Goal: Find contact information: Find contact information

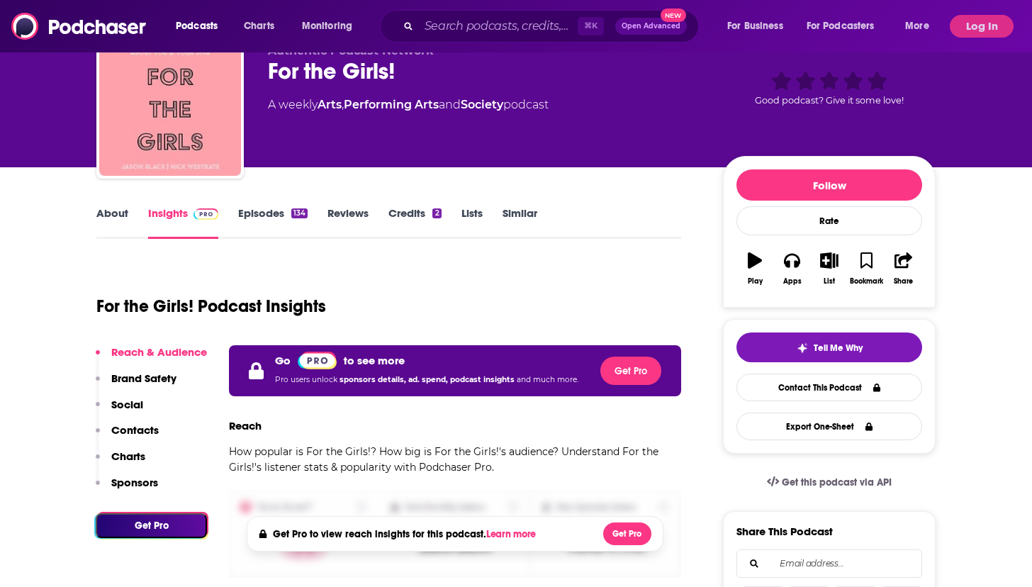
scroll to position [65, 0]
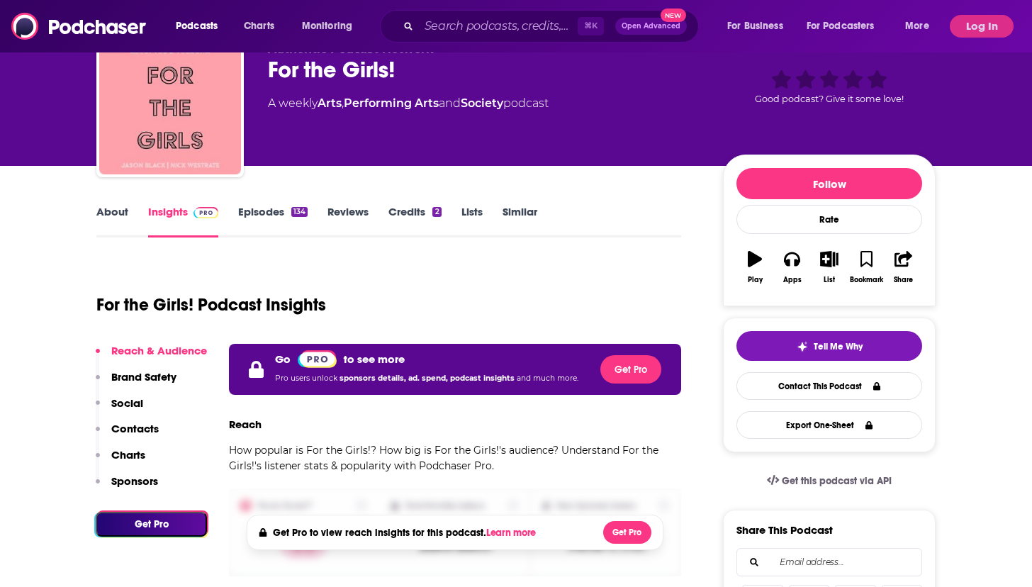
click at [105, 208] on link "About" at bounding box center [112, 221] width 32 height 33
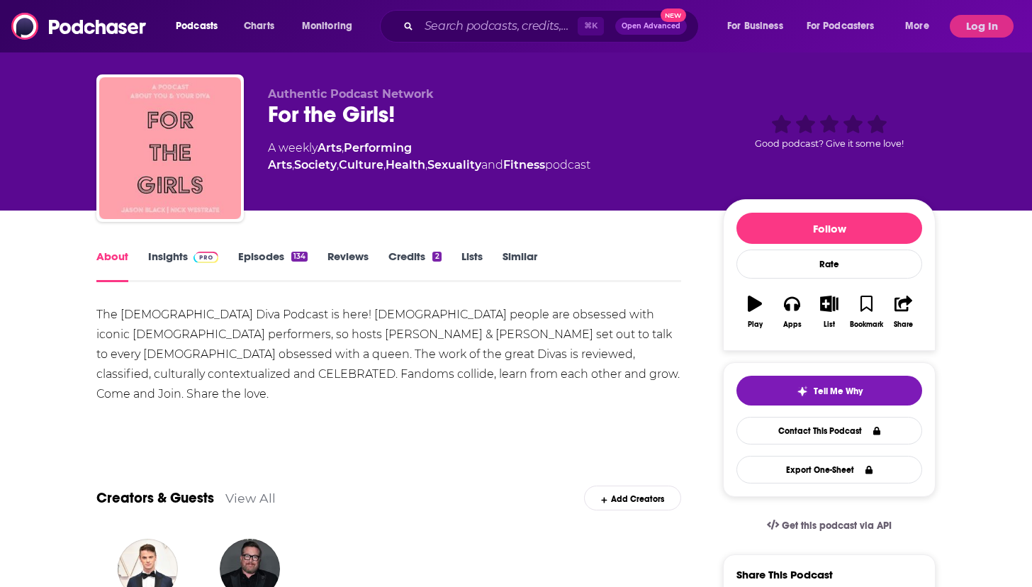
scroll to position [24, 0]
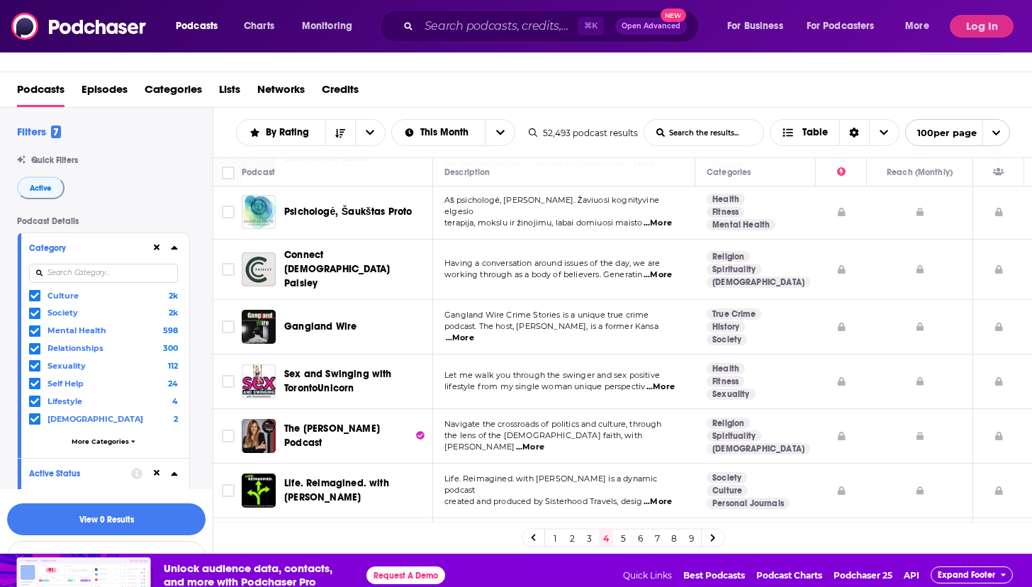
scroll to position [43, 0]
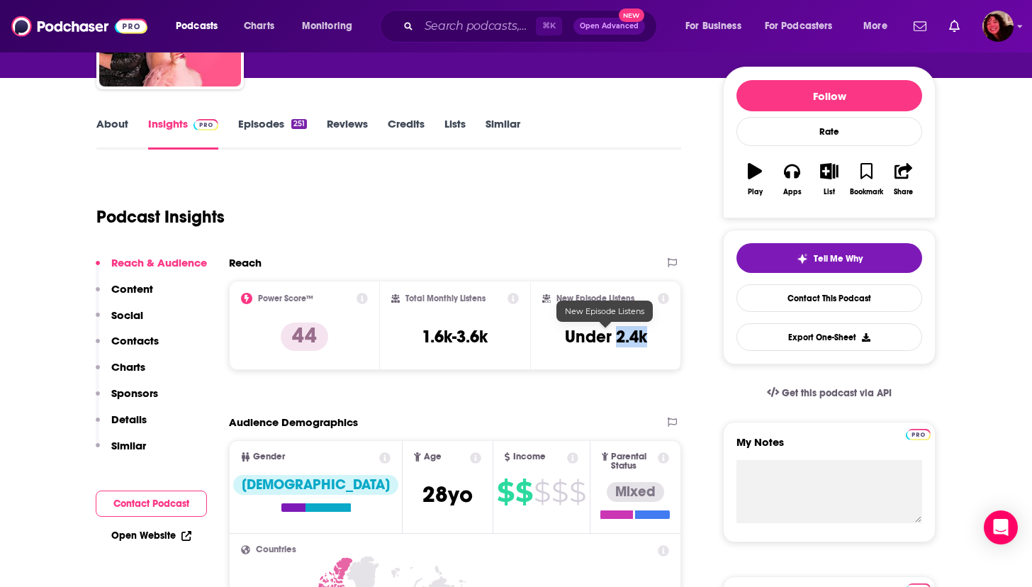
drag, startPoint x: 616, startPoint y: 339, endPoint x: 644, endPoint y: 339, distance: 28.4
click at [644, 339] on h3 "Under 2.4k" at bounding box center [606, 336] width 82 height 21
copy h3 "2.4k"
click at [125, 337] on p "Contacts" at bounding box center [134, 340] width 47 height 13
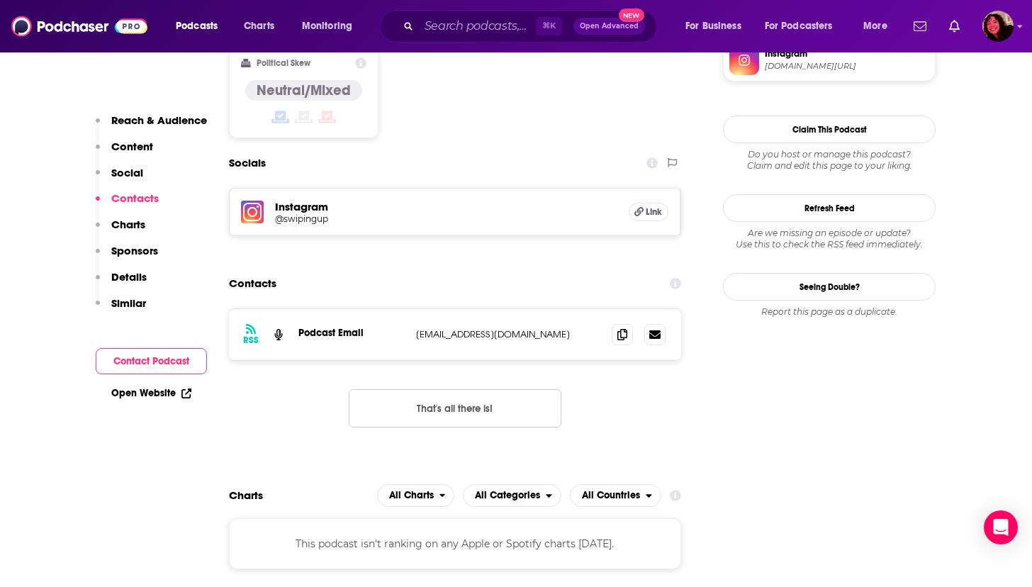
scroll to position [1136, 0]
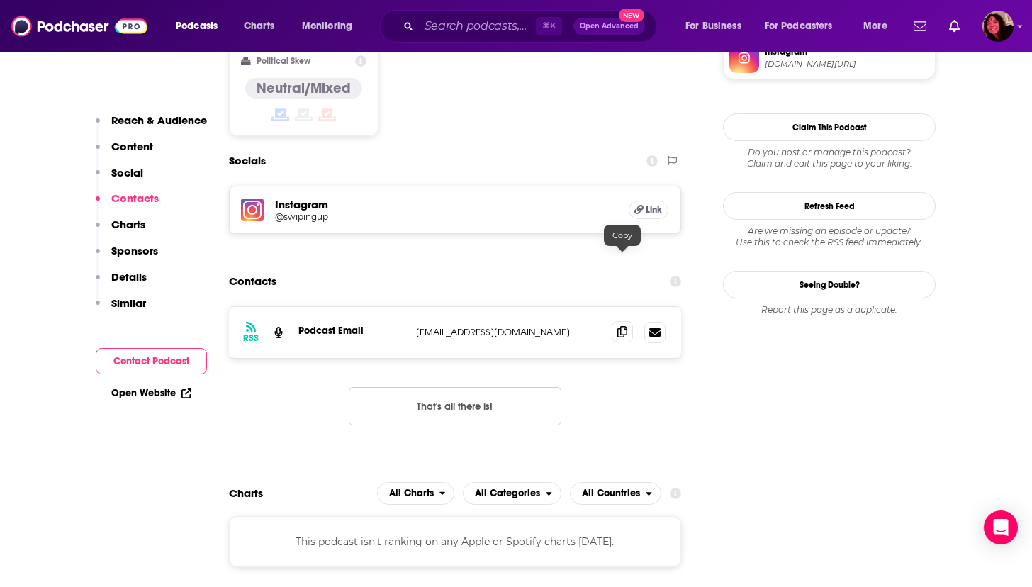
click at [623, 326] on icon at bounding box center [622, 331] width 10 height 11
click at [124, 389] on link "Open Website" at bounding box center [151, 393] width 80 height 12
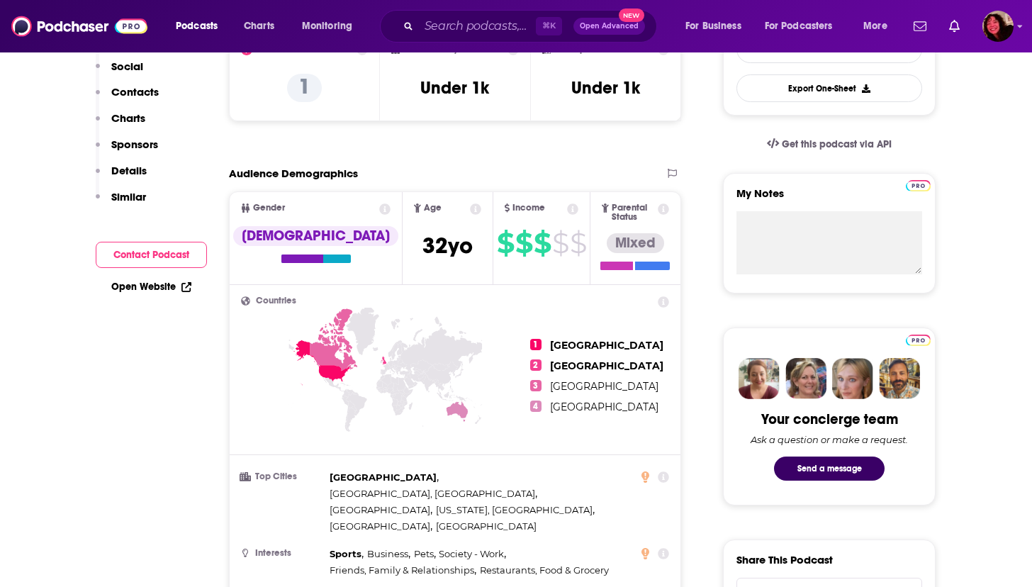
scroll to position [206, 0]
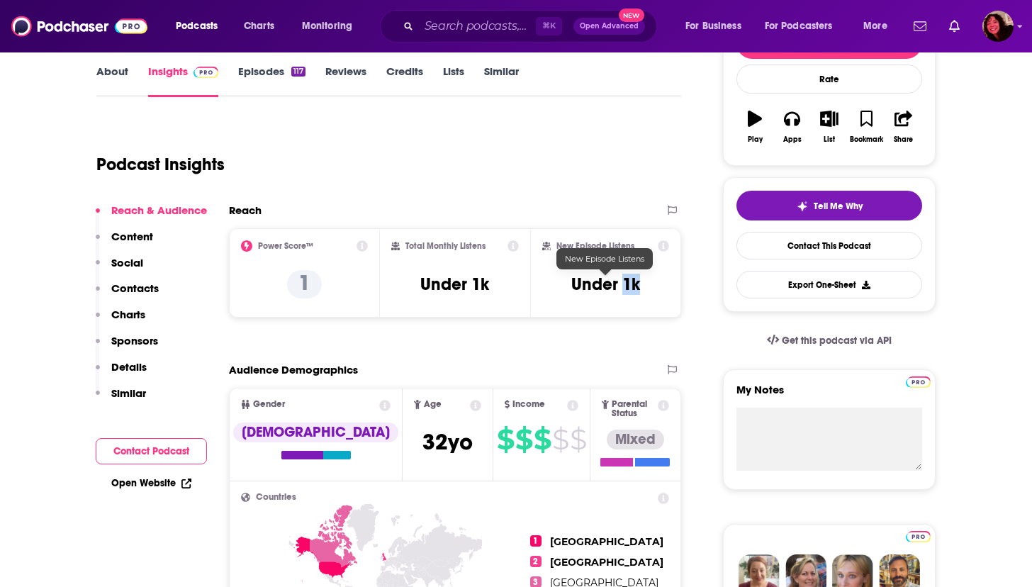
drag, startPoint x: 624, startPoint y: 286, endPoint x: 637, endPoint y: 286, distance: 12.8
click at [637, 286] on h3 "Under 1k" at bounding box center [605, 284] width 69 height 21
copy h3 "1k"
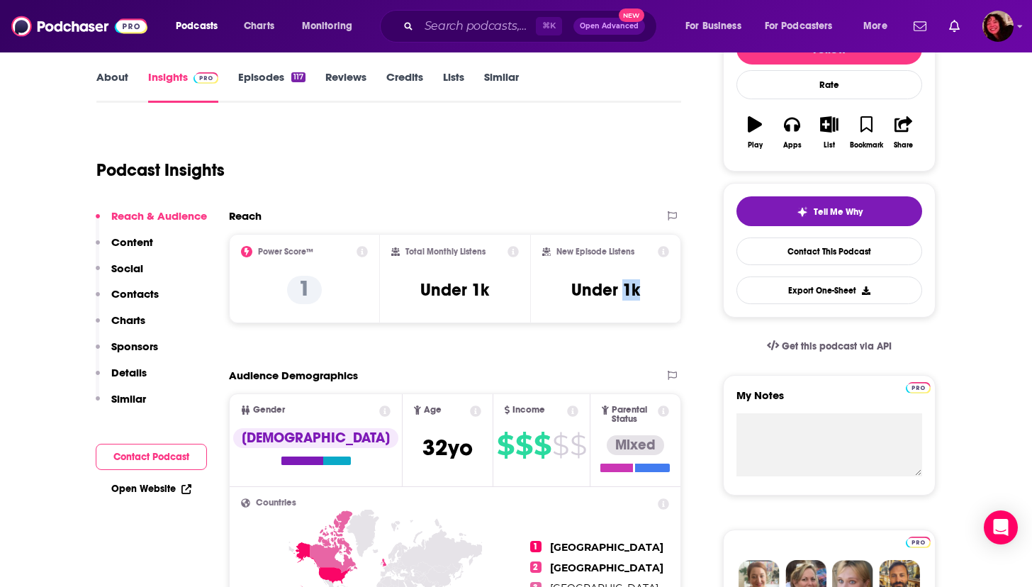
scroll to position [0, 0]
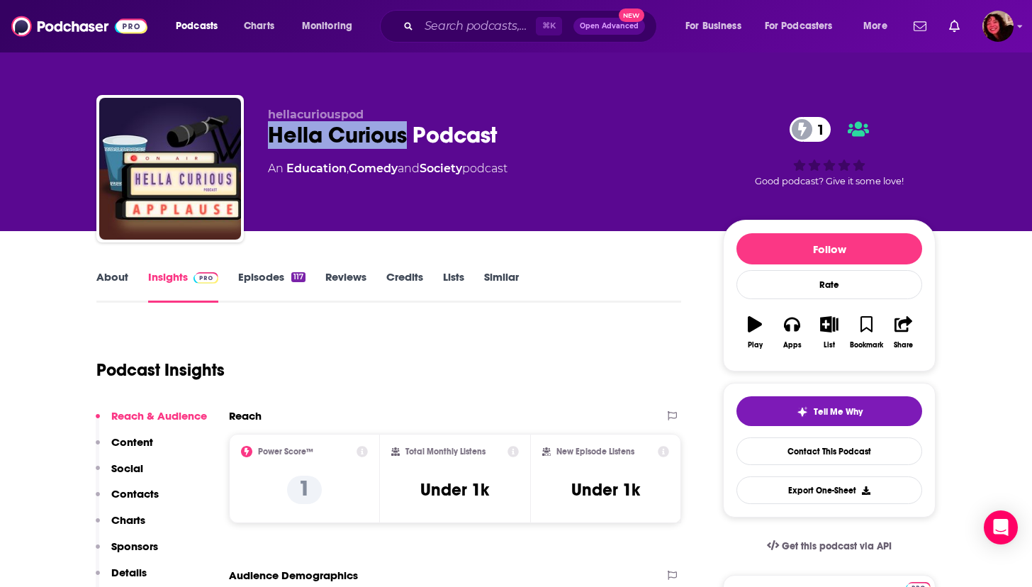
drag, startPoint x: 267, startPoint y: 134, endPoint x: 405, endPoint y: 138, distance: 138.3
click at [405, 138] on div "Hella Curious Podcast 1" at bounding box center [484, 135] width 432 height 28
copy h2 "Hella Curious"
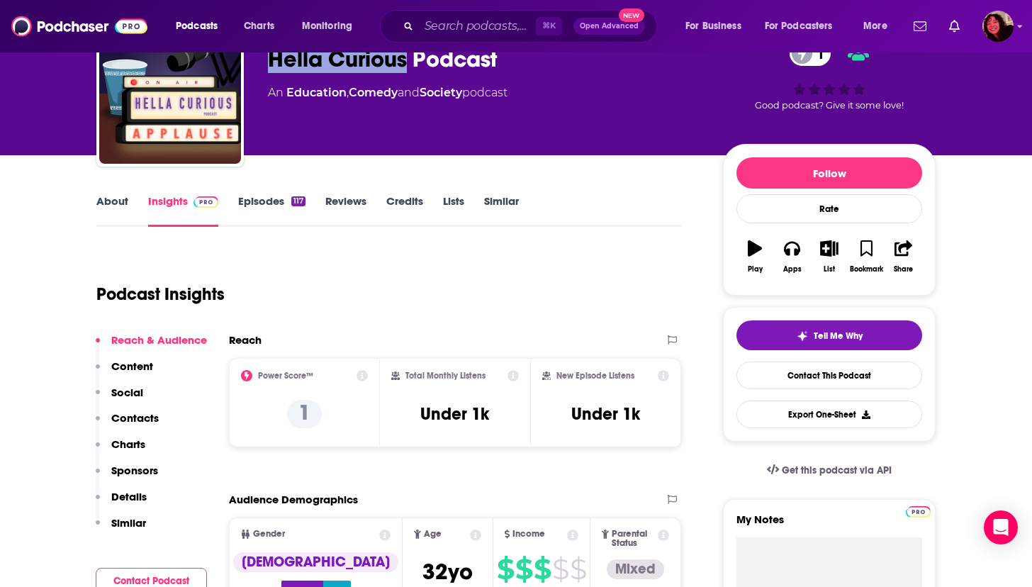
scroll to position [77, 0]
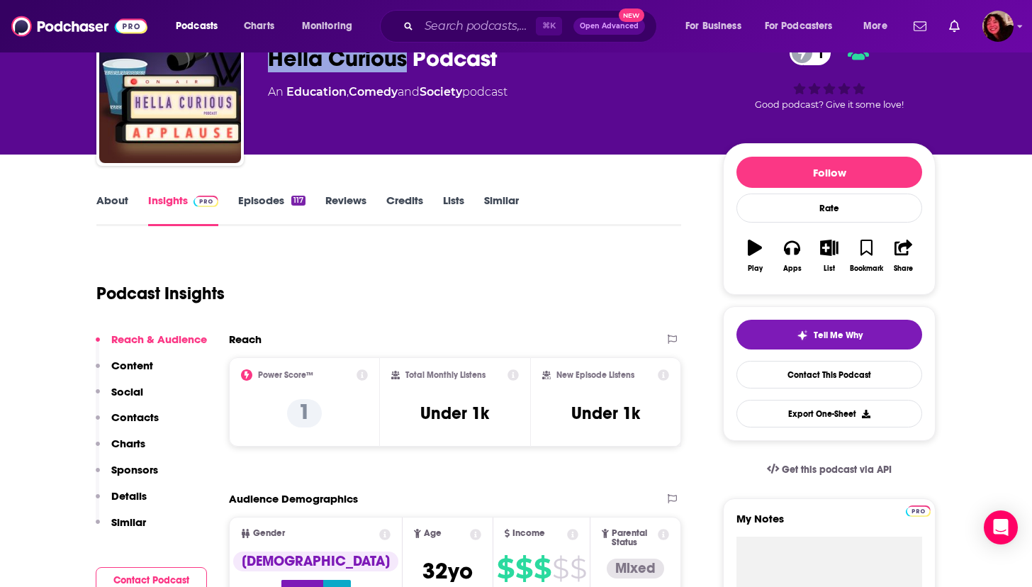
click at [135, 423] on p "Contacts" at bounding box center [134, 416] width 47 height 13
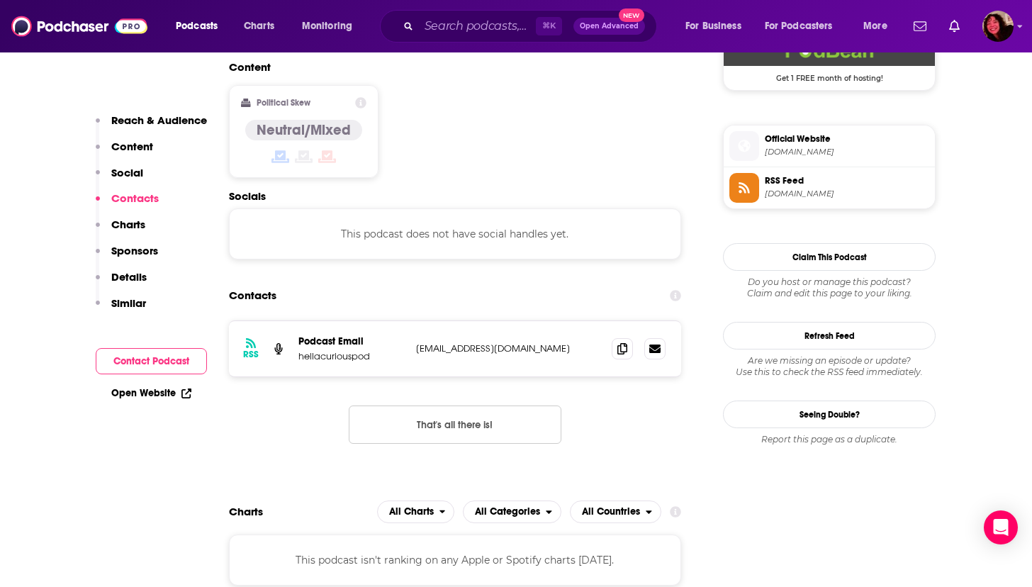
scroll to position [1125, 0]
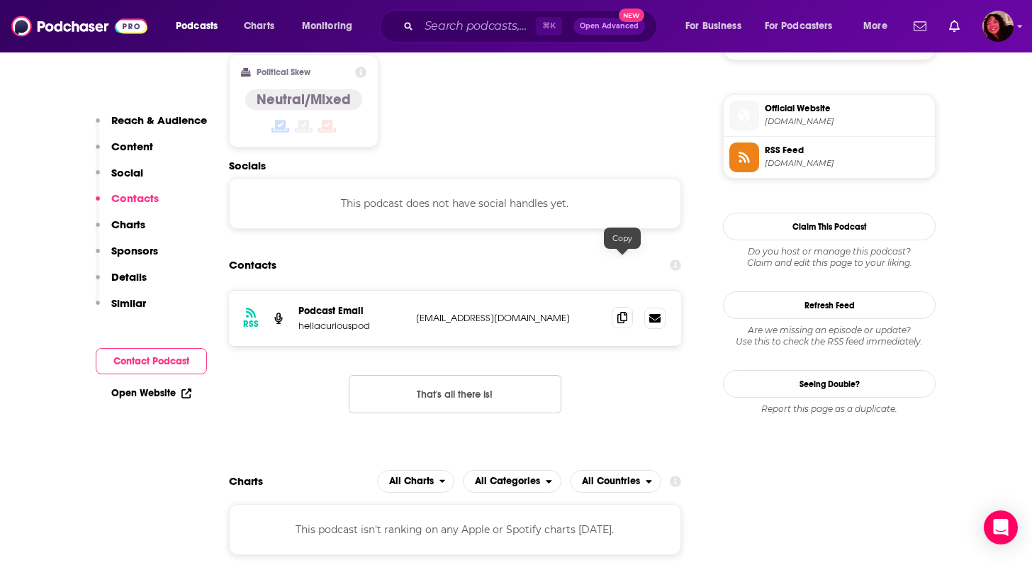
click at [620, 312] on icon at bounding box center [622, 317] width 10 height 11
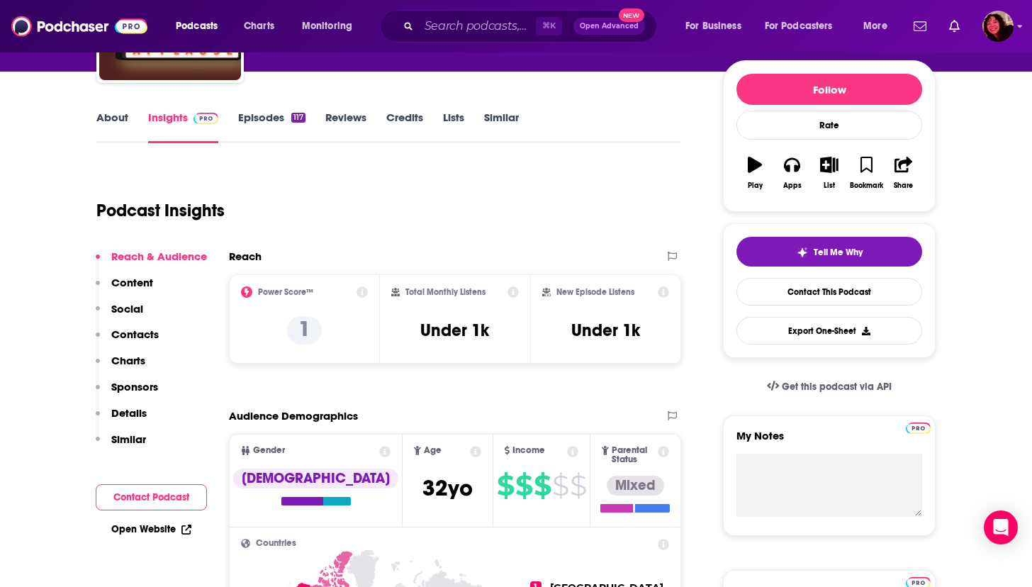
scroll to position [0, 0]
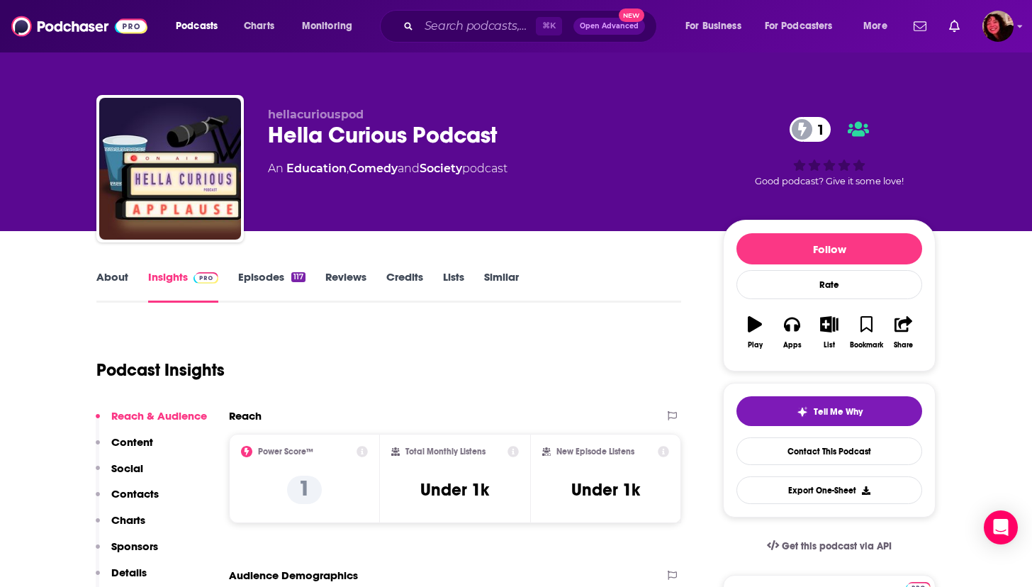
click at [109, 281] on link "About" at bounding box center [112, 286] width 32 height 33
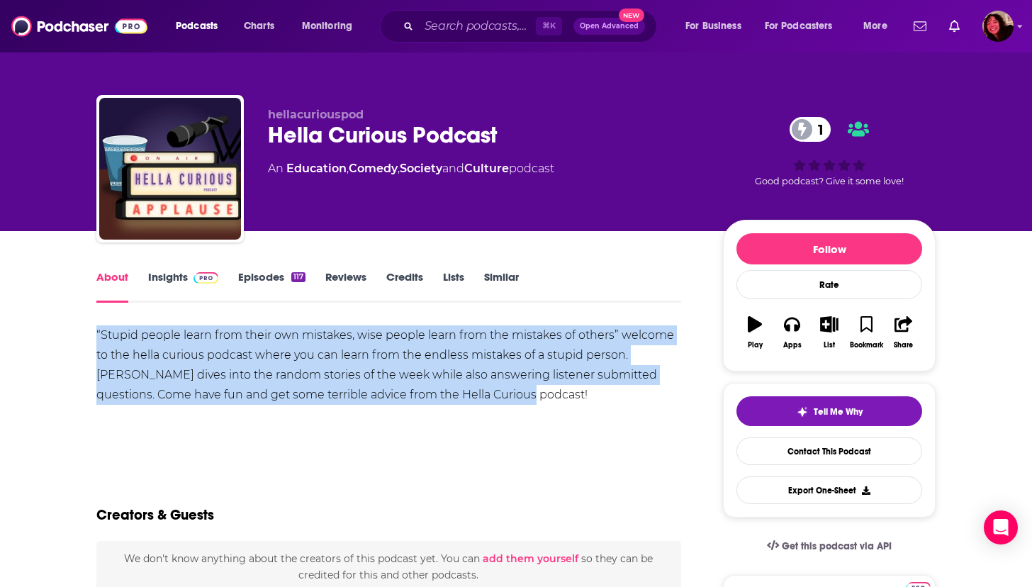
drag, startPoint x: 93, startPoint y: 333, endPoint x: 435, endPoint y: 422, distance: 353.0
copy div "“Stupid people learn from their own mistakes, wise people learn from the mistak…"
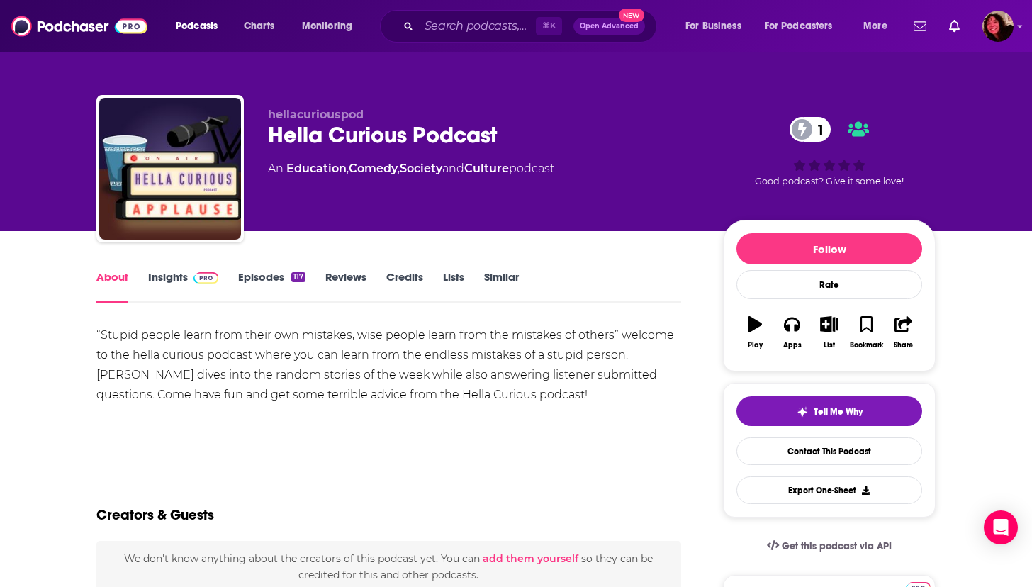
click at [167, 280] on link "Insights" at bounding box center [183, 286] width 70 height 33
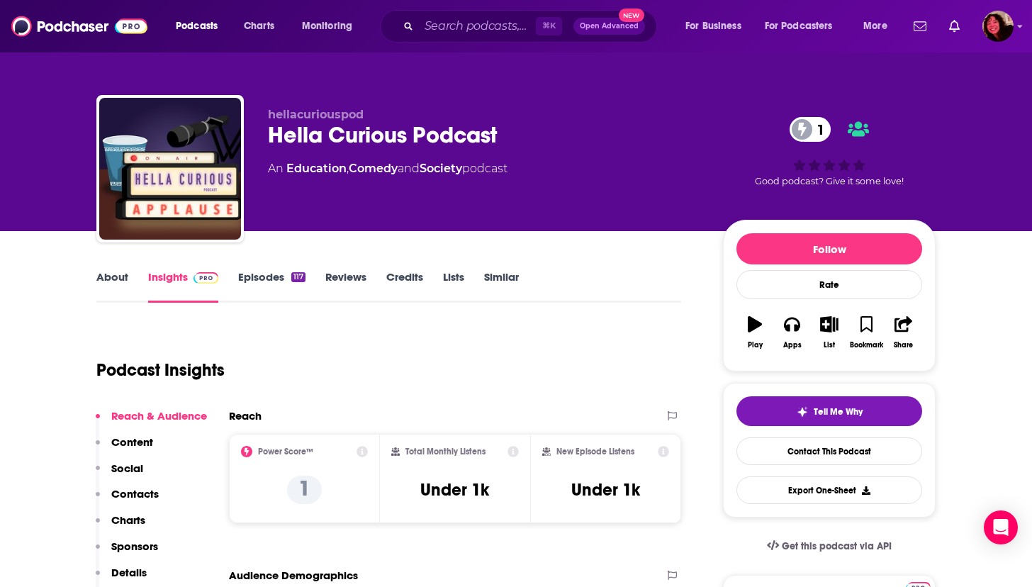
scroll to position [286, 0]
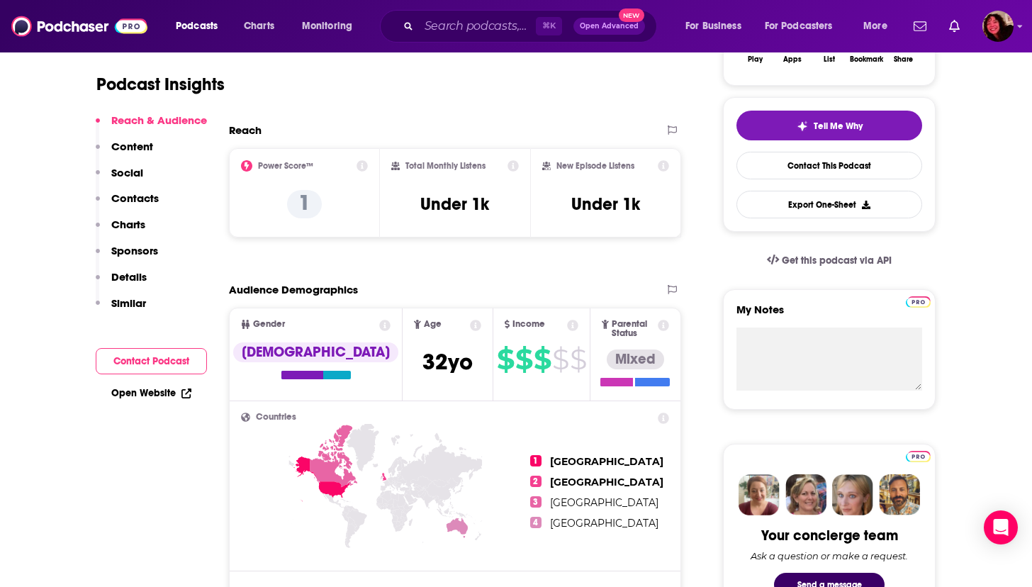
click at [150, 393] on link "Open Website" at bounding box center [151, 393] width 80 height 12
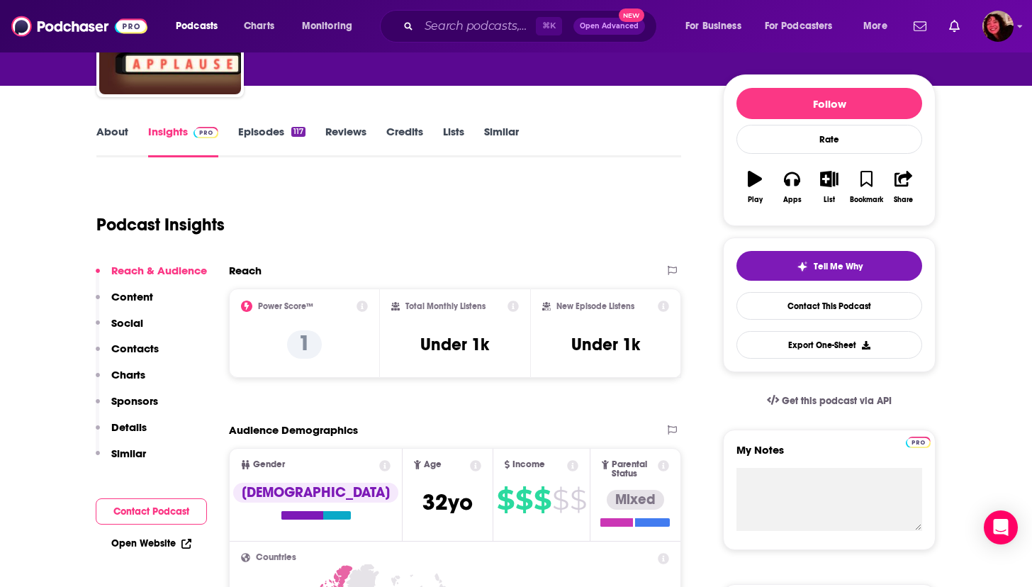
scroll to position [0, 0]
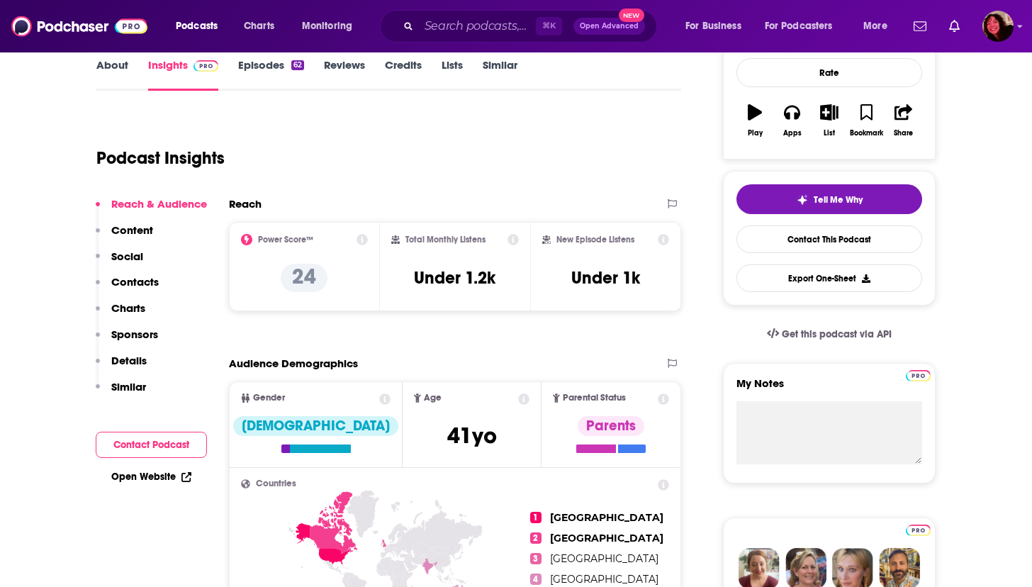
scroll to position [213, 0]
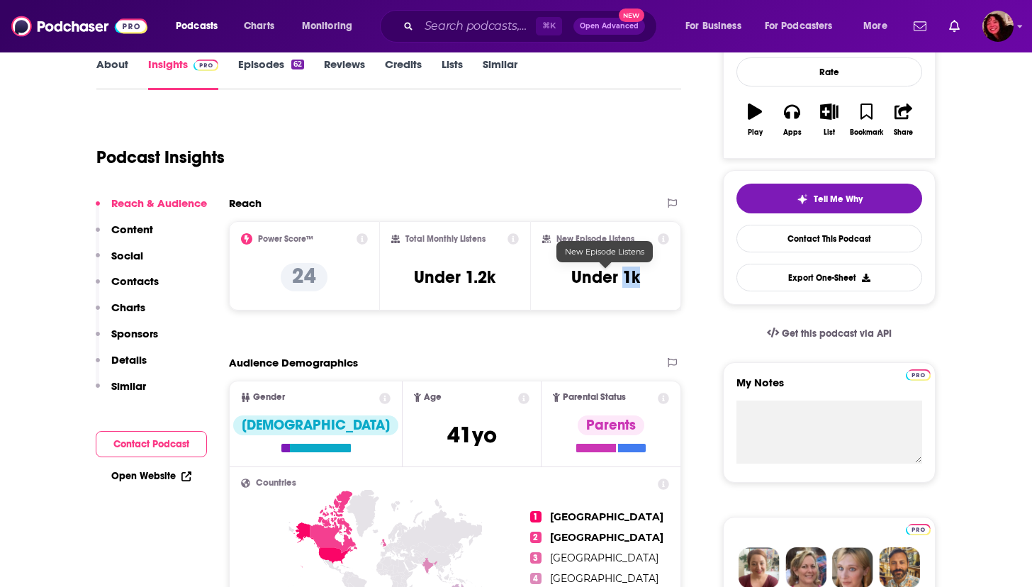
drag, startPoint x: 624, startPoint y: 278, endPoint x: 646, endPoint y: 277, distance: 22.0
click at [647, 278] on div "New Episode Listens Under 1k" at bounding box center [605, 265] width 127 height 65
copy h3 "1k"
click at [155, 474] on link "Open Website" at bounding box center [151, 476] width 80 height 12
click at [142, 281] on p "Contacts" at bounding box center [134, 280] width 47 height 13
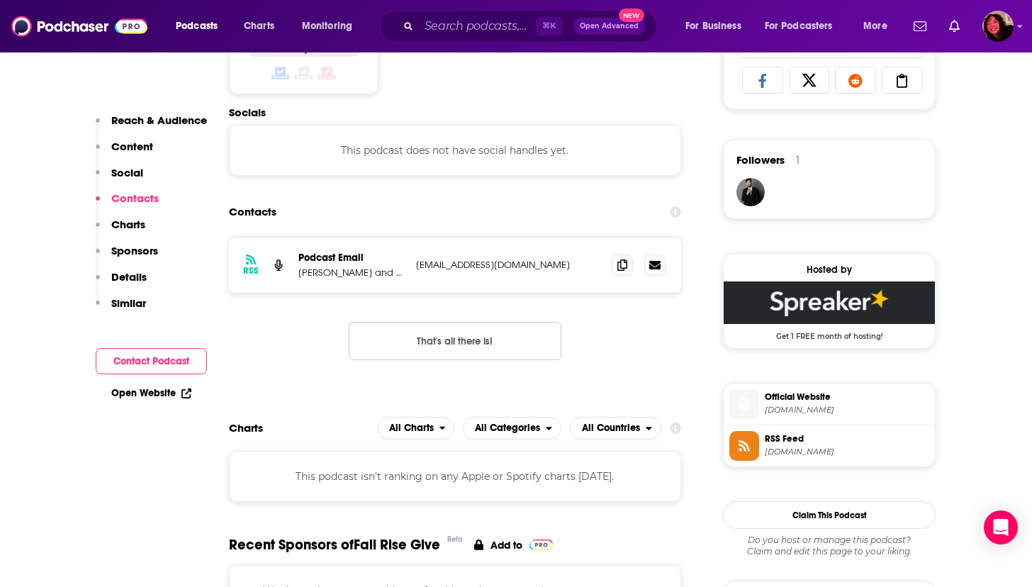
scroll to position [952, 0]
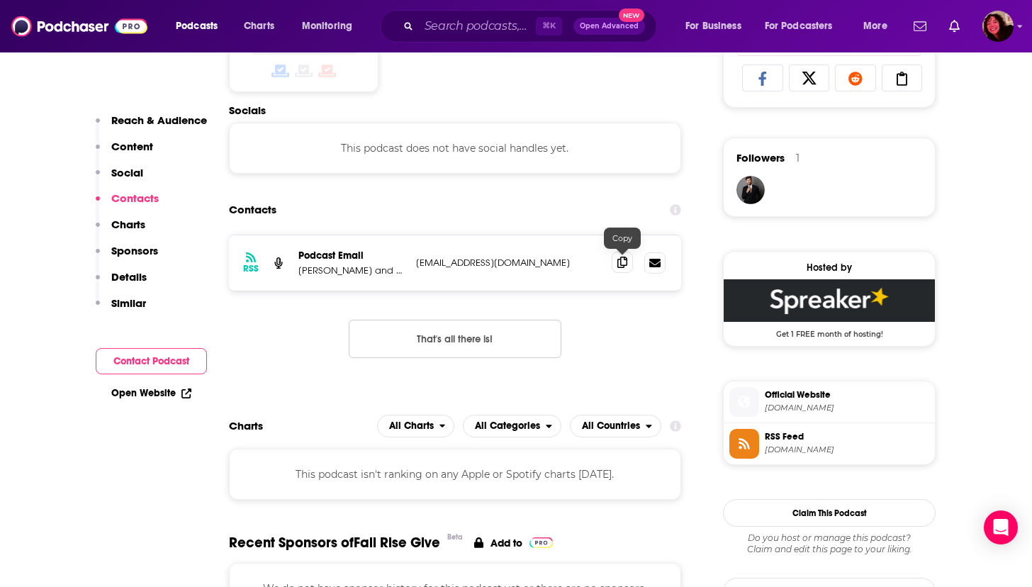
click at [623, 265] on icon at bounding box center [622, 262] width 10 height 11
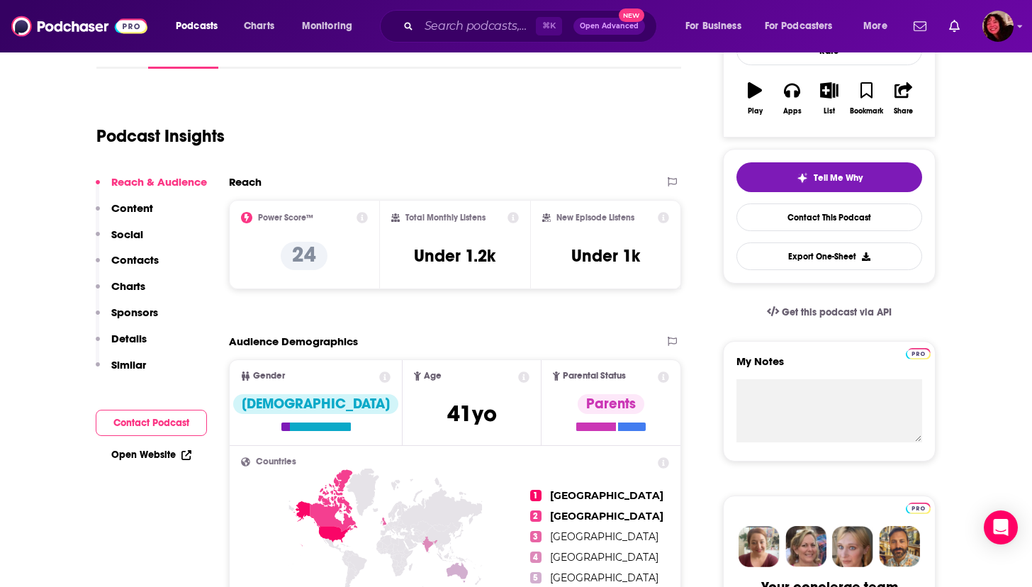
scroll to position [0, 0]
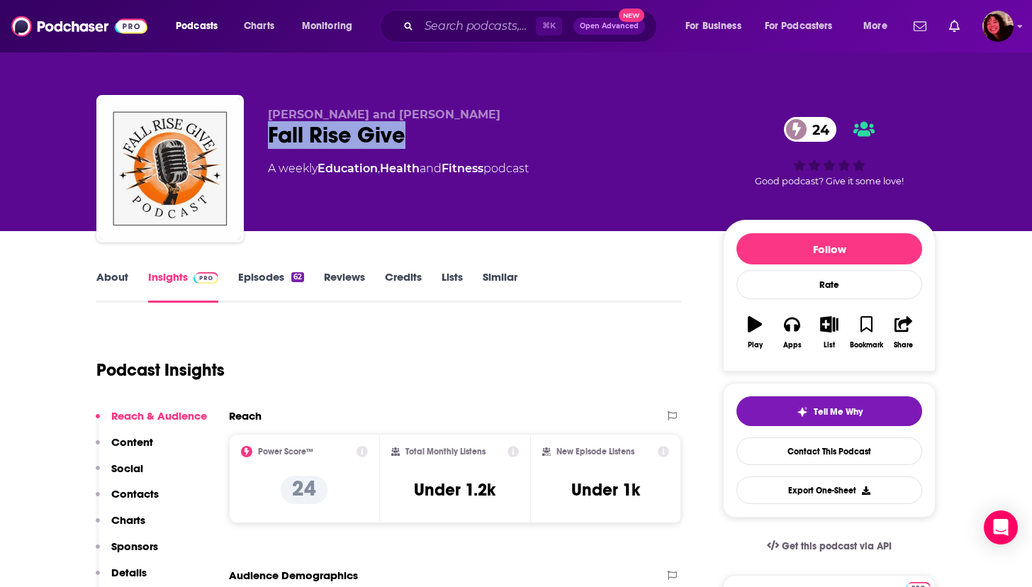
drag, startPoint x: 267, startPoint y: 138, endPoint x: 401, endPoint y: 145, distance: 133.5
click at [401, 145] on div "Fall Rise Give 24" at bounding box center [484, 135] width 432 height 28
copy h2 "Fall Rise Give"
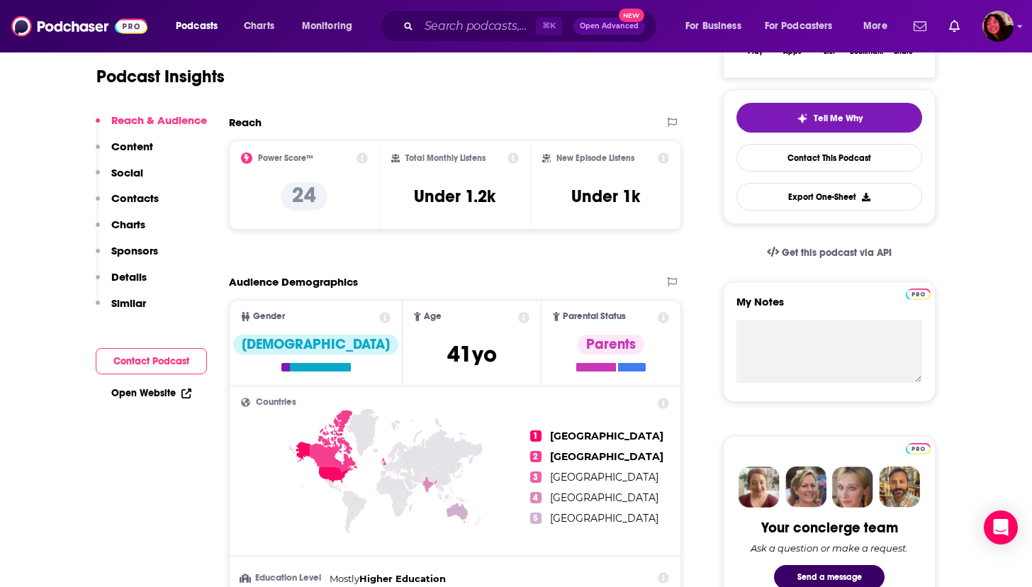
scroll to position [299, 0]
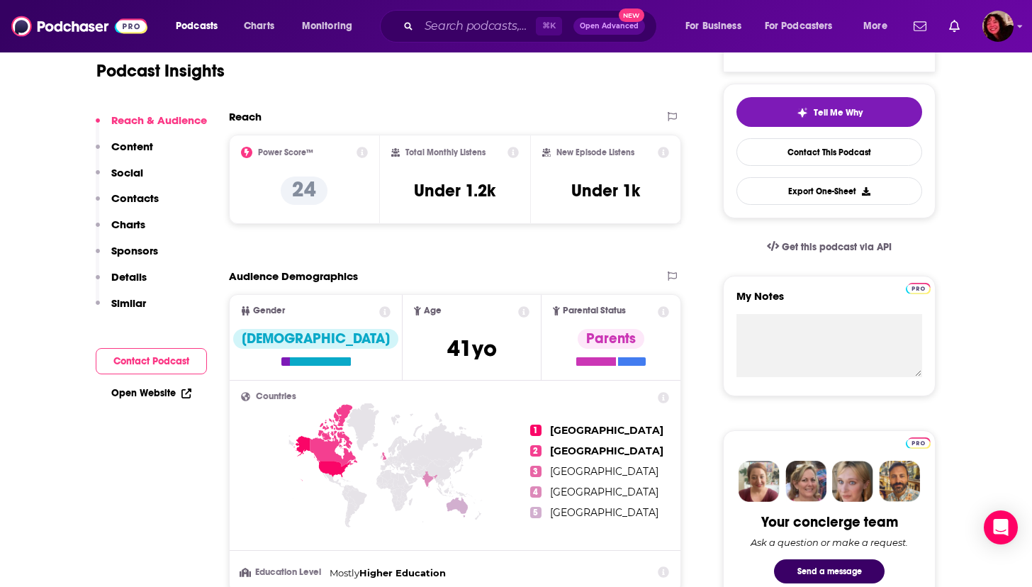
click at [147, 396] on link "Open Website" at bounding box center [151, 393] width 80 height 12
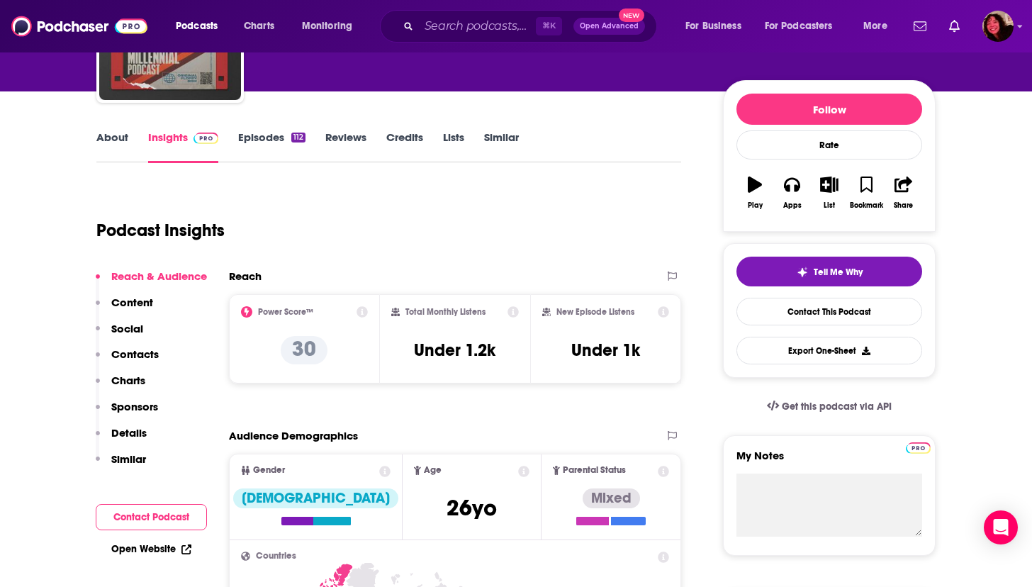
scroll to position [216, 0]
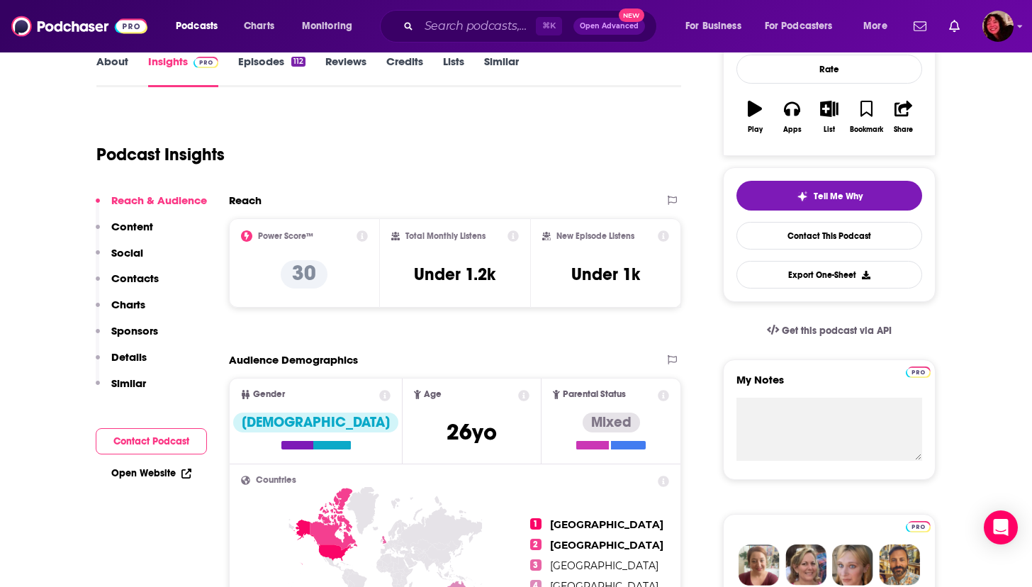
click at [121, 281] on p "Contacts" at bounding box center [134, 278] width 47 height 13
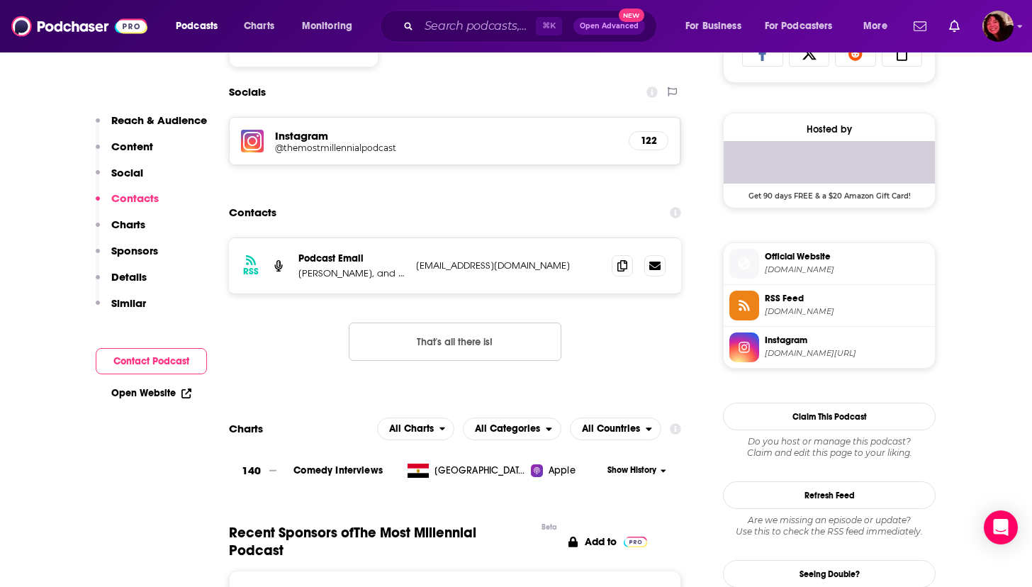
scroll to position [980, 0]
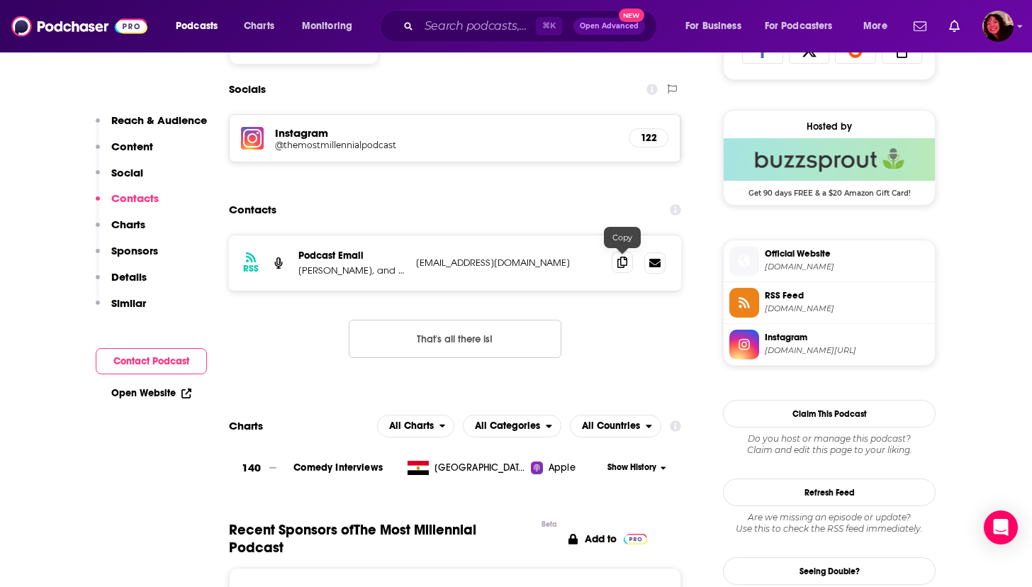
click at [620, 262] on icon at bounding box center [622, 262] width 10 height 11
drag, startPoint x: 300, startPoint y: 271, endPoint x: 395, endPoint y: 272, distance: 95.0
click at [395, 272] on p "Reed, Sean, and Drew" at bounding box center [351, 270] width 106 height 12
copy p "Reed, Sean, and Drew"
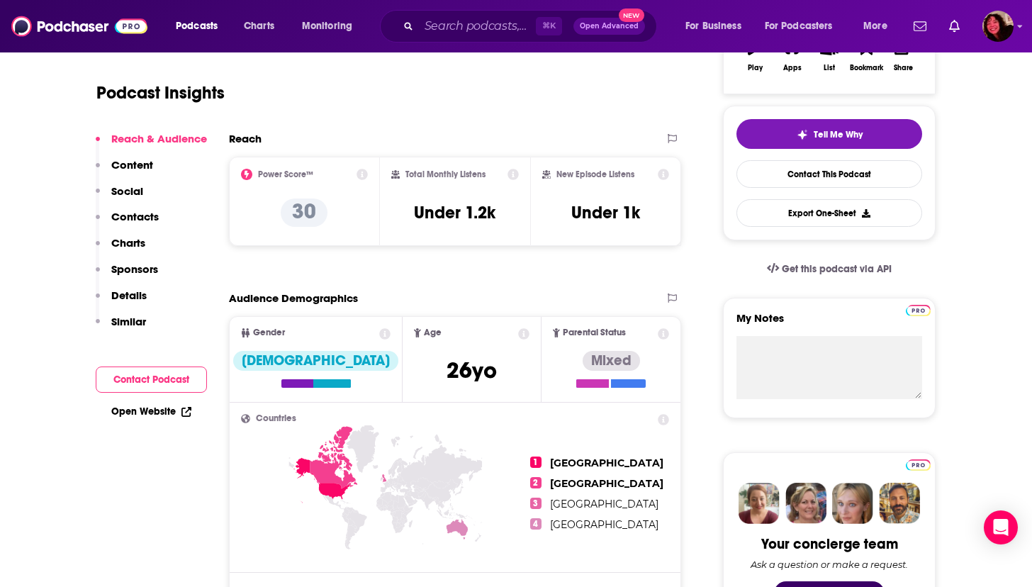
scroll to position [0, 0]
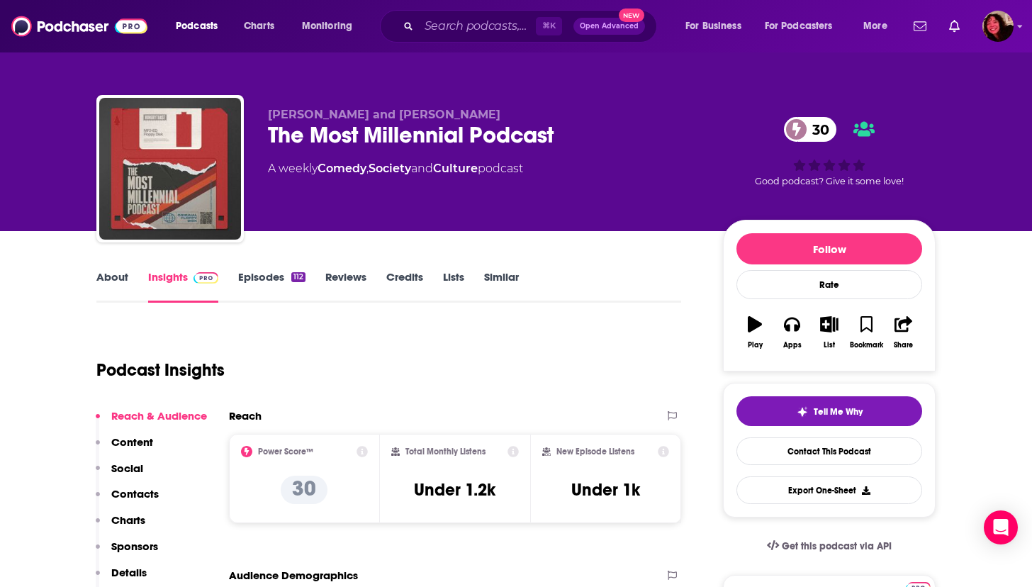
click at [111, 277] on link "About" at bounding box center [112, 286] width 32 height 33
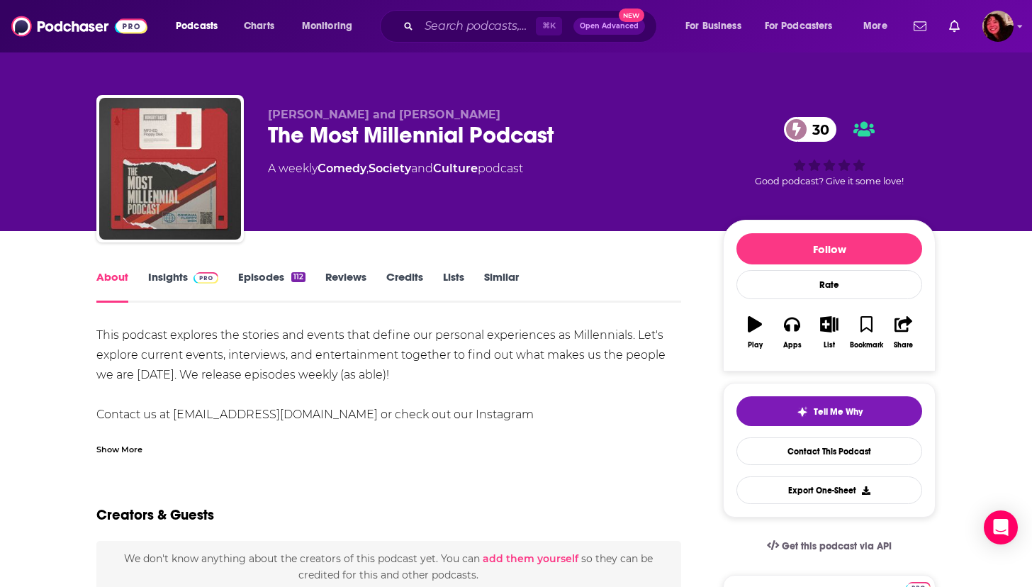
scroll to position [142, 0]
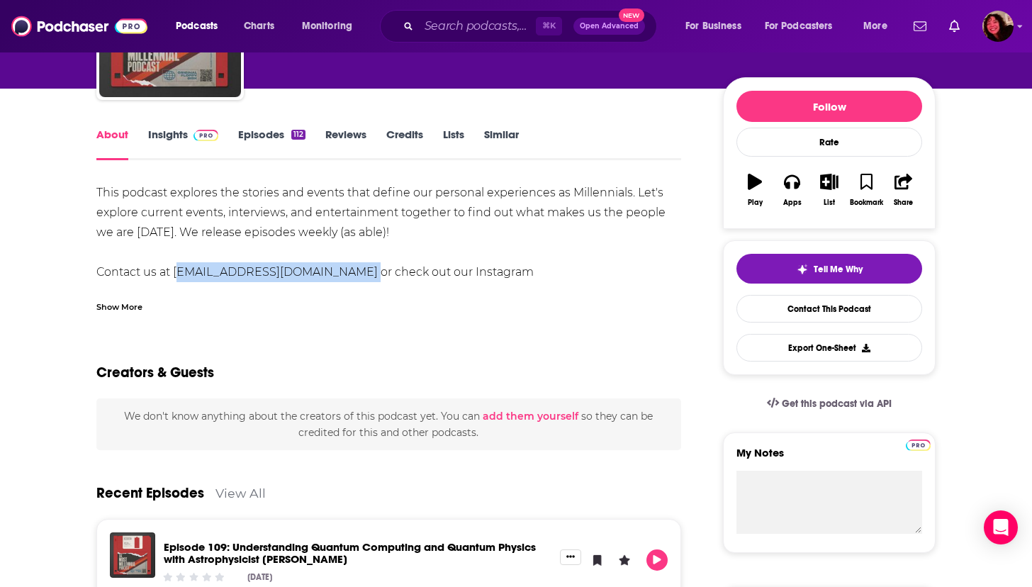
drag, startPoint x: 174, startPoint y: 272, endPoint x: 353, endPoint y: 277, distance: 178.7
click at [353, 277] on div "This podcast explores the stories and events that define our personal experienc…" at bounding box center [388, 252] width 585 height 139
copy div "podcast@mostmillennial.media"
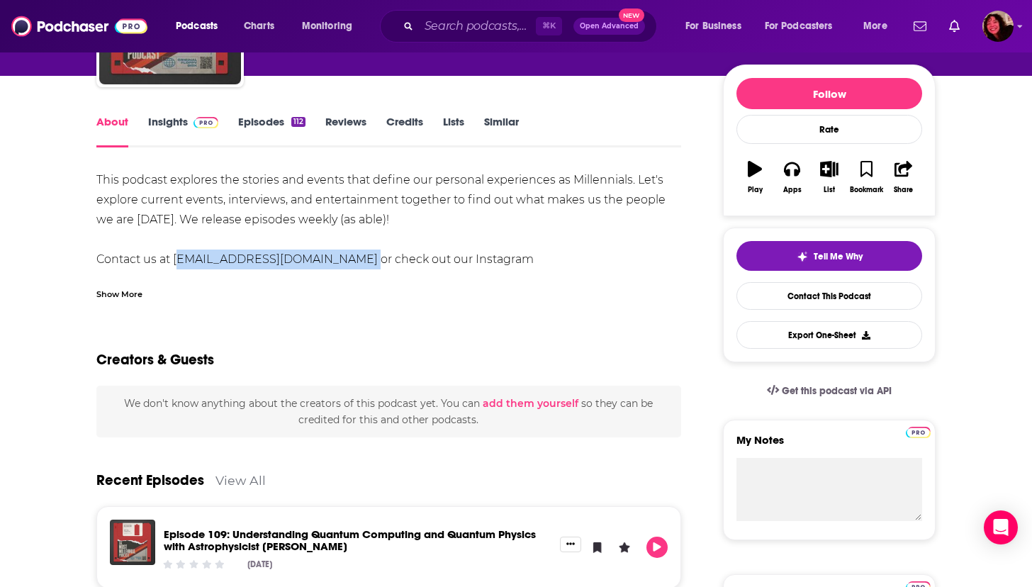
scroll to position [0, 0]
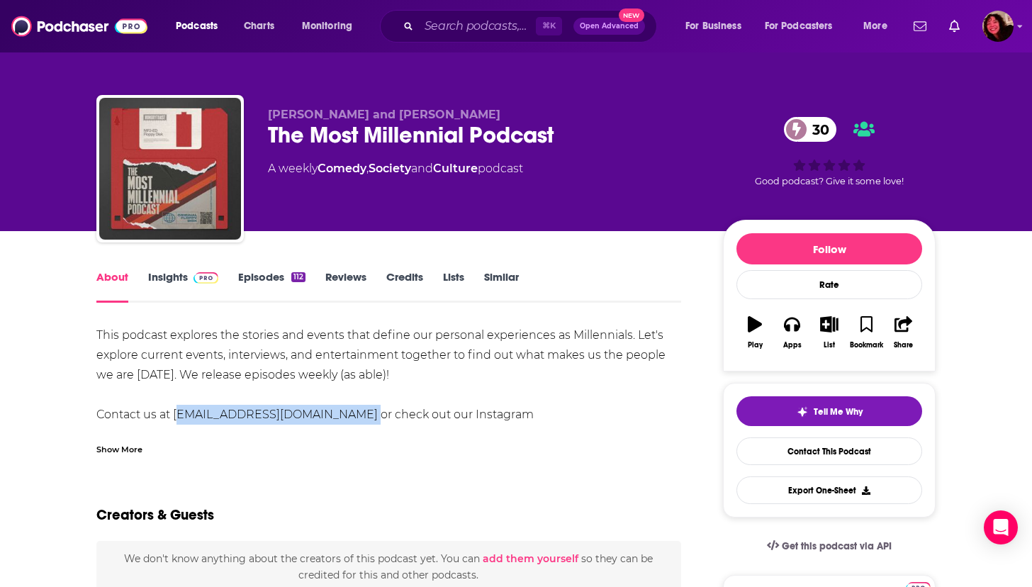
click at [162, 281] on link "Insights" at bounding box center [183, 286] width 70 height 33
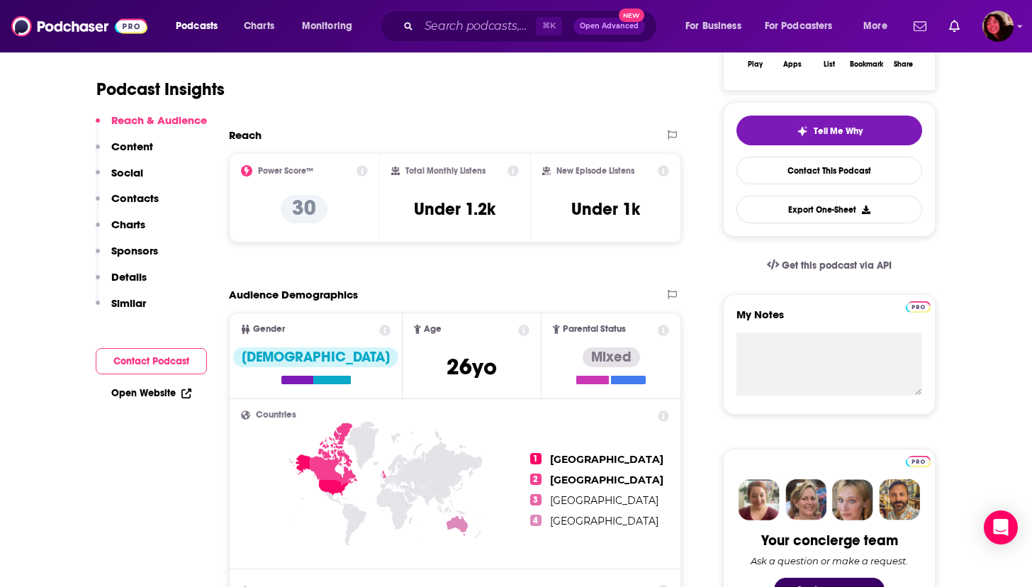
scroll to position [281, 0]
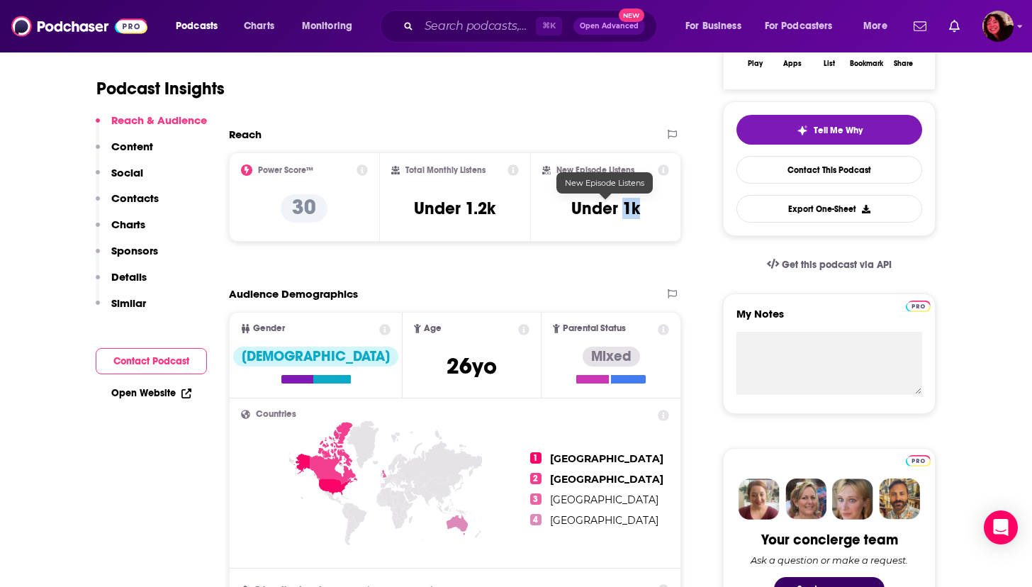
drag, startPoint x: 623, startPoint y: 212, endPoint x: 642, endPoint y: 213, distance: 19.2
click at [642, 213] on div "New Episode Listens Under 1k" at bounding box center [605, 196] width 127 height 65
copy h3 "1k"
click at [140, 391] on link "Open Website" at bounding box center [151, 393] width 80 height 12
